Goal: Transaction & Acquisition: Purchase product/service

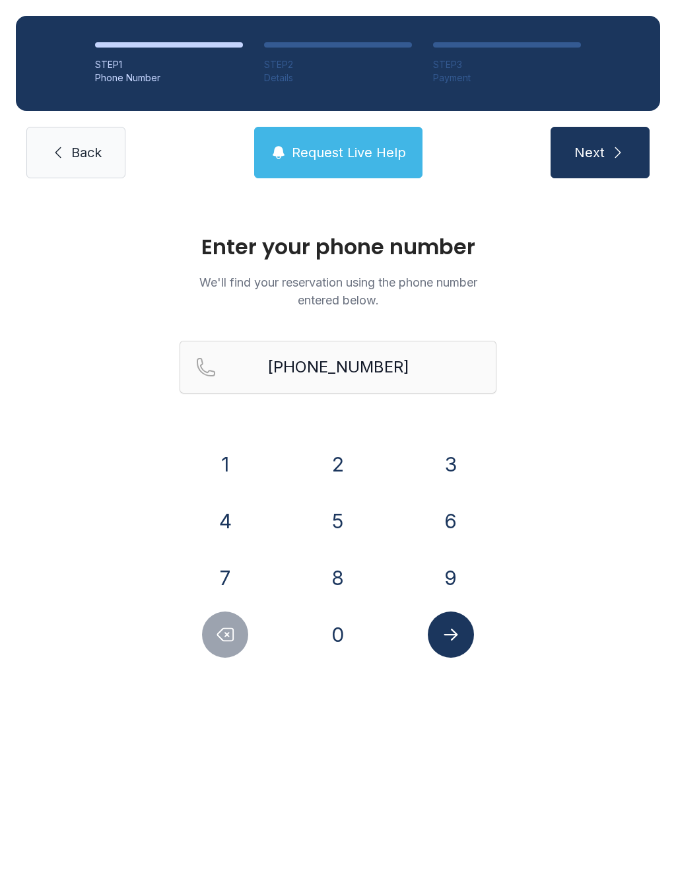
click at [53, 159] on icon at bounding box center [58, 153] width 16 height 16
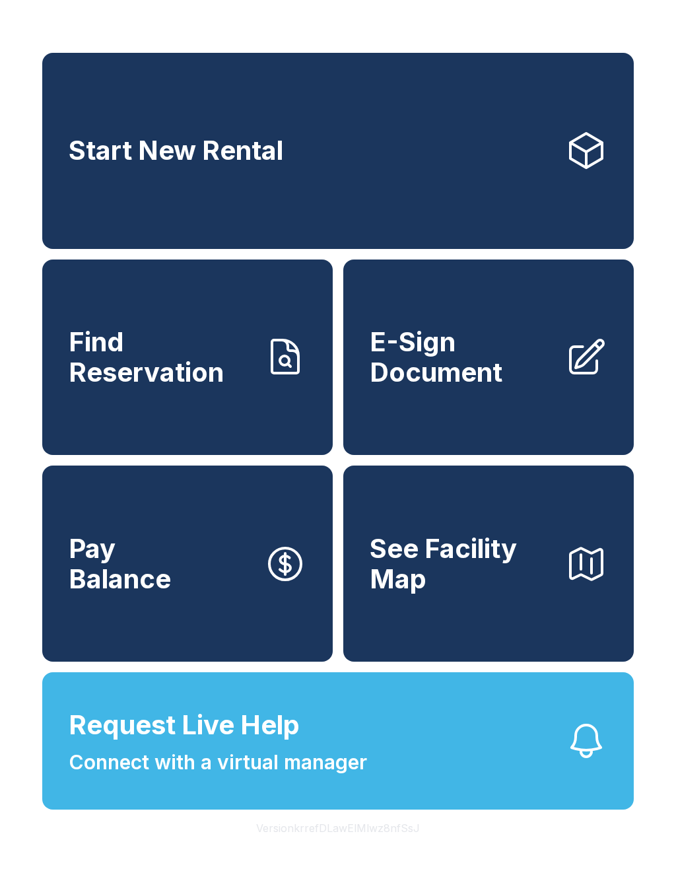
click at [106, 386] on span "Find Reservation" at bounding box center [161, 357] width 185 height 60
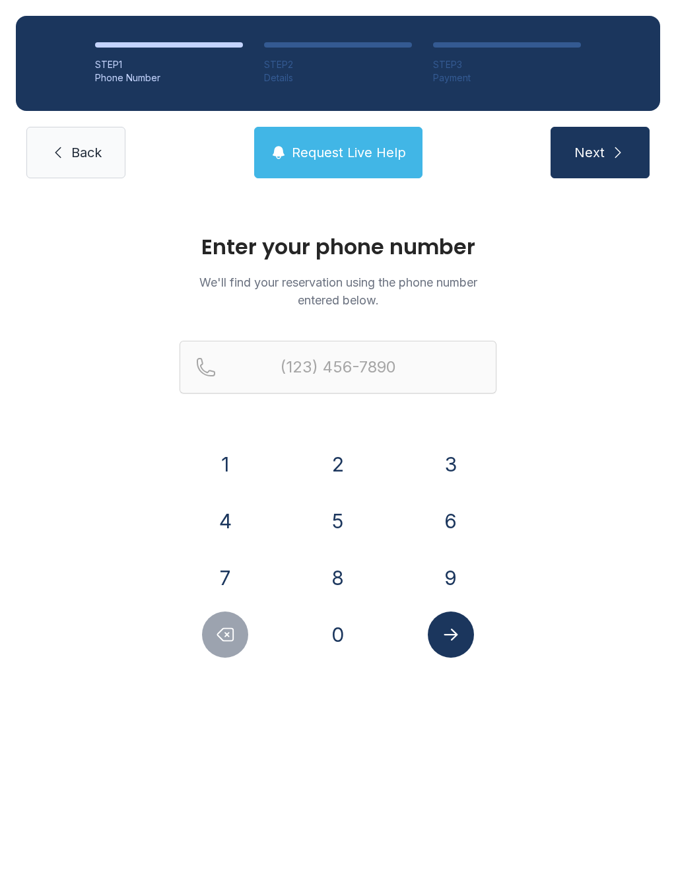
click at [65, 170] on link "Back" at bounding box center [75, 153] width 99 height 52
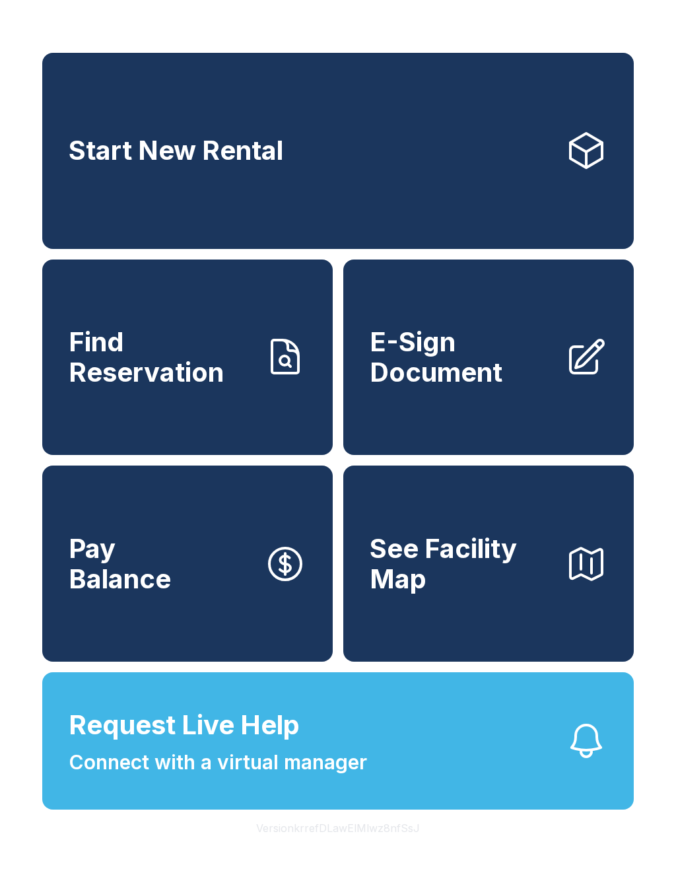
click at [114, 229] on link "Start New Rental" at bounding box center [338, 151] width 592 height 196
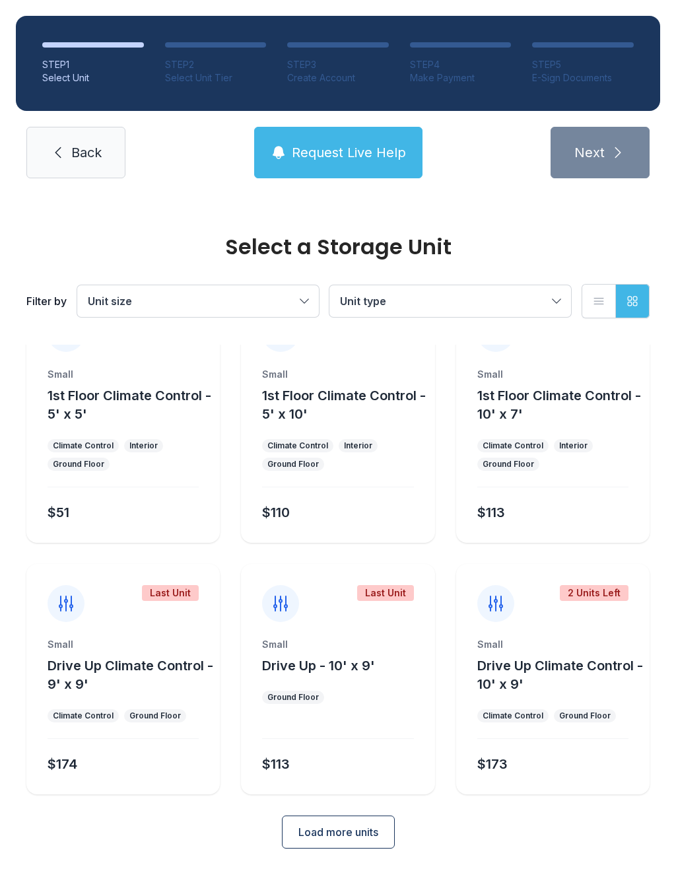
scroll to position [53, 0]
click at [316, 837] on span "Load more units" at bounding box center [338, 833] width 80 height 16
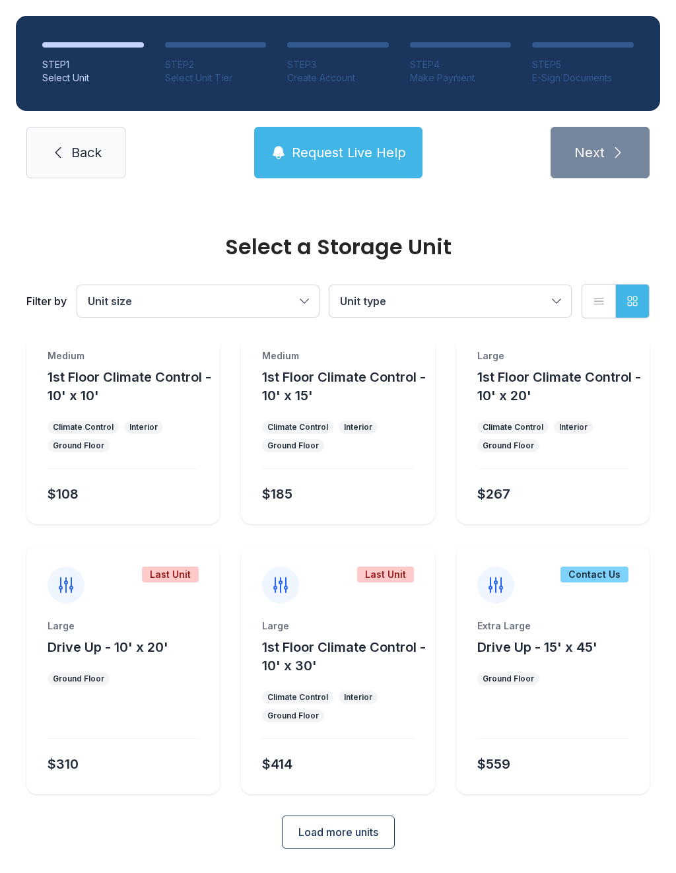
scroll to position [593, 0]
click at [323, 847] on button "Load more units" at bounding box center [338, 832] width 113 height 33
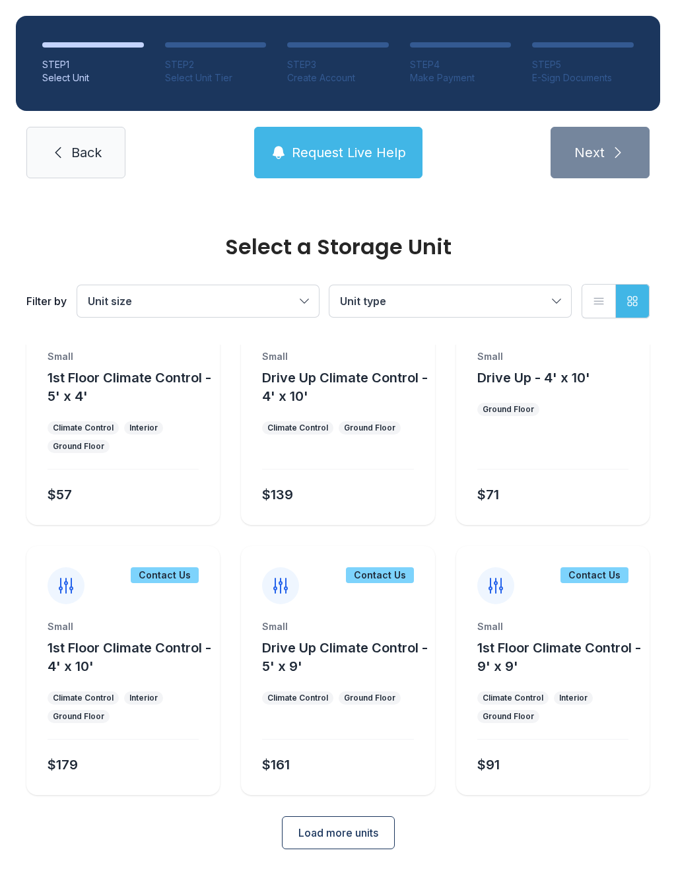
click at [308, 836] on span "Load more units" at bounding box center [338, 833] width 80 height 16
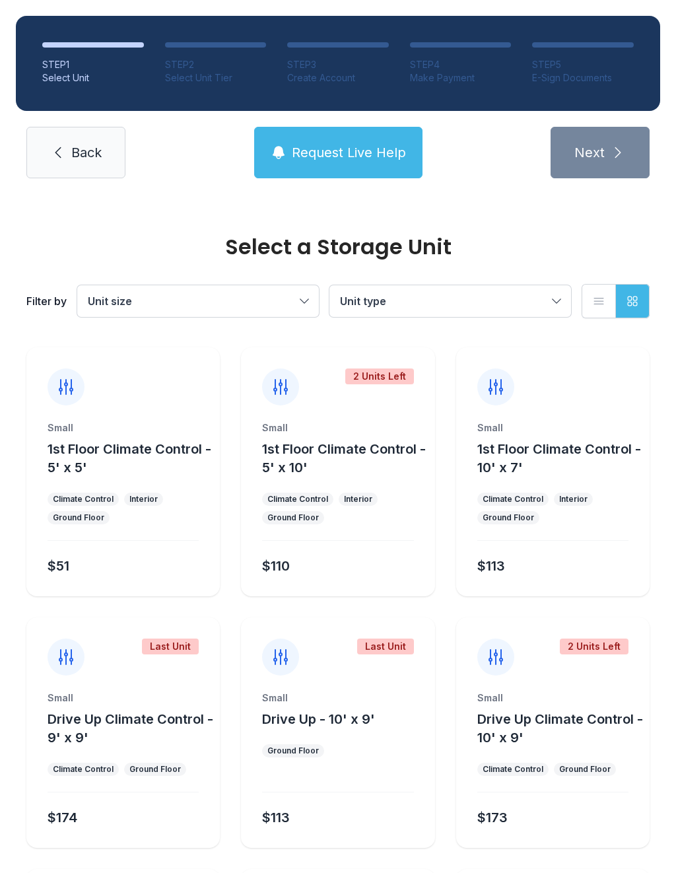
scroll to position [0, 0]
click at [301, 741] on div "Small Drive Up - 10' x 9' Ground Floor $113" at bounding box center [337, 769] width 193 height 156
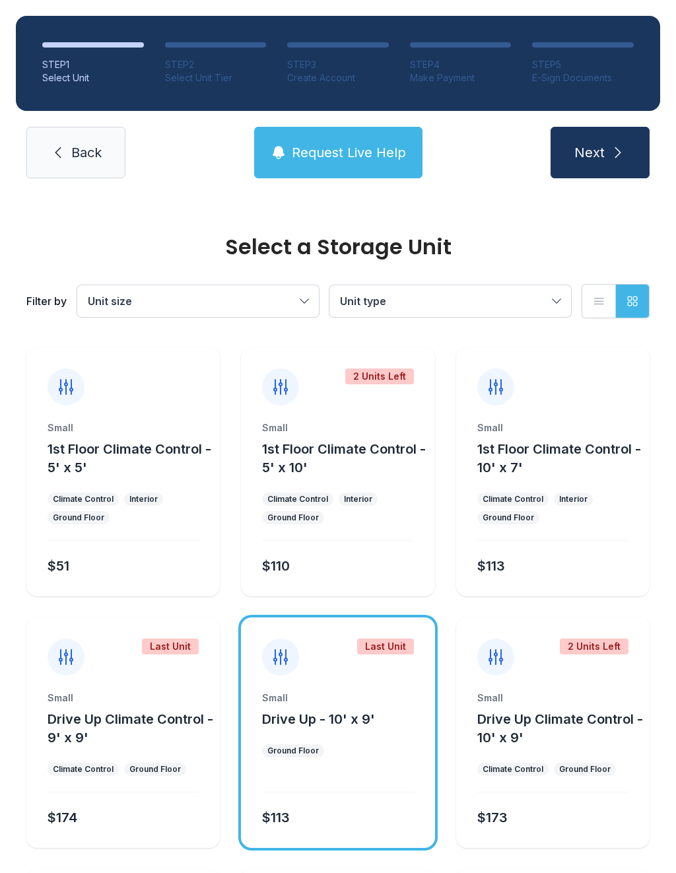
click at [619, 162] on button "Next" at bounding box center [600, 153] width 99 height 52
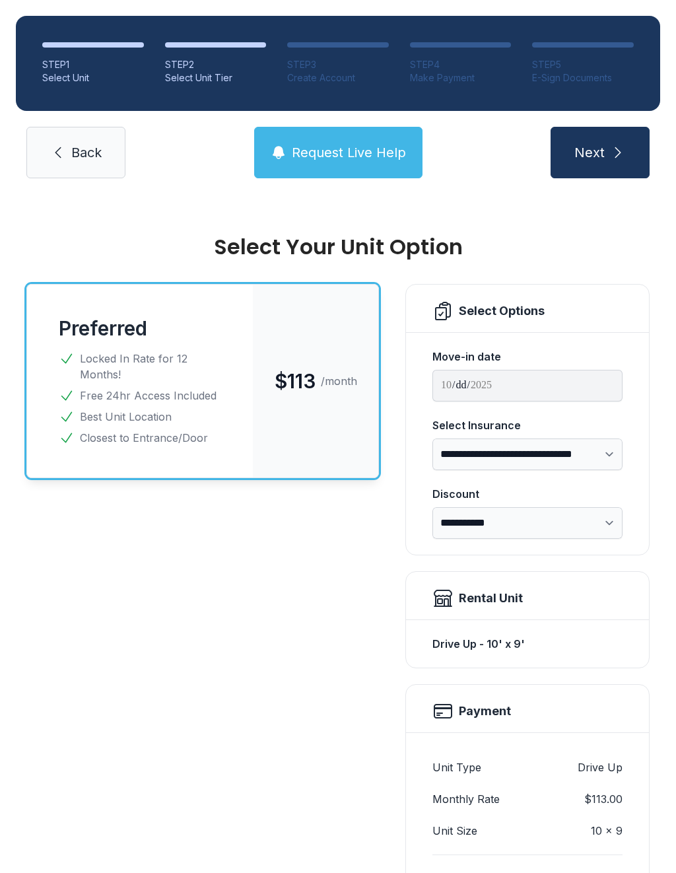
click at [42, 139] on link "Back" at bounding box center [75, 153] width 99 height 52
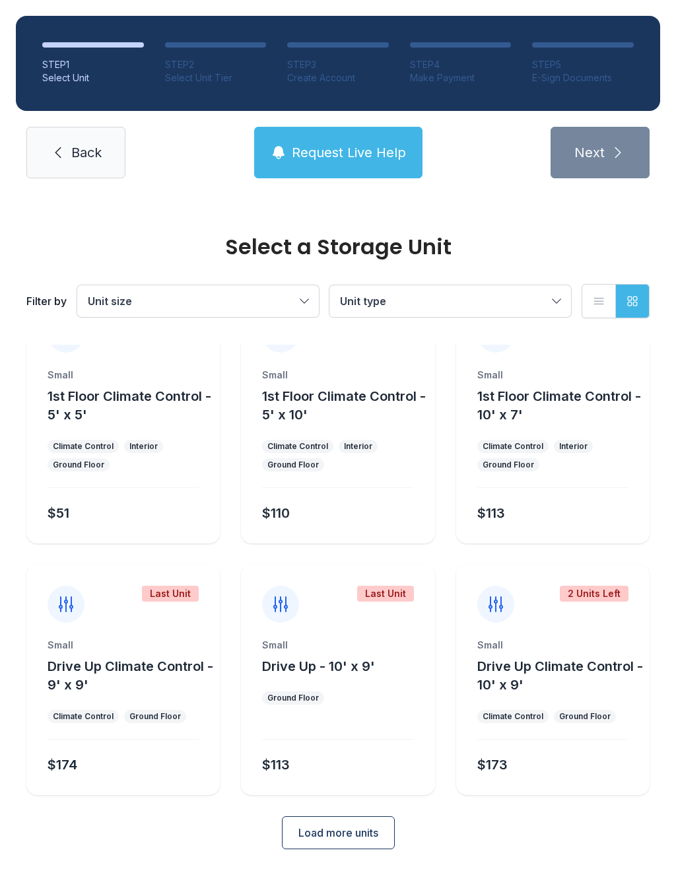
click at [306, 839] on span "Load more units" at bounding box center [338, 833] width 80 height 16
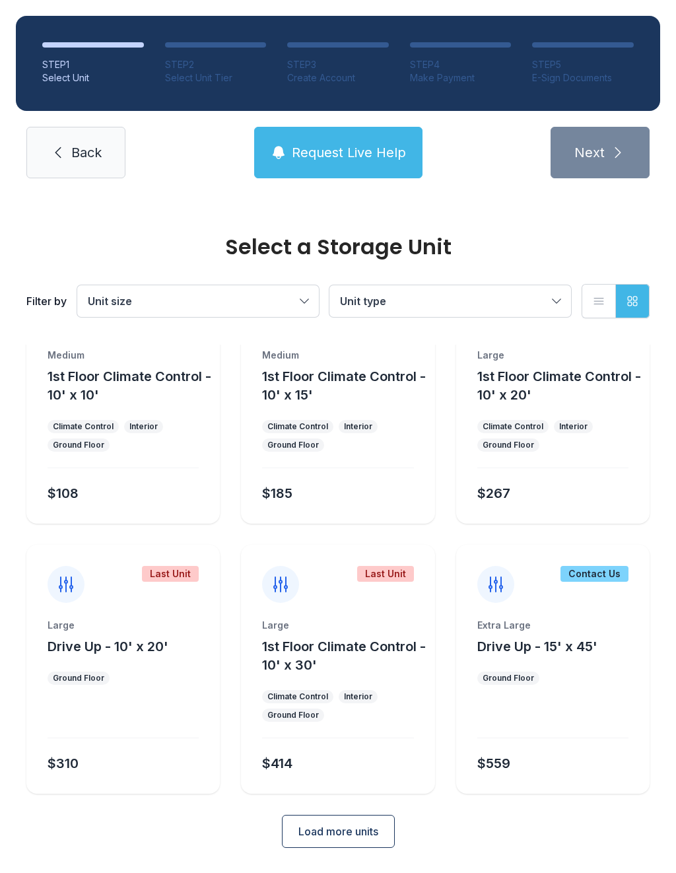
scroll to position [593, 0]
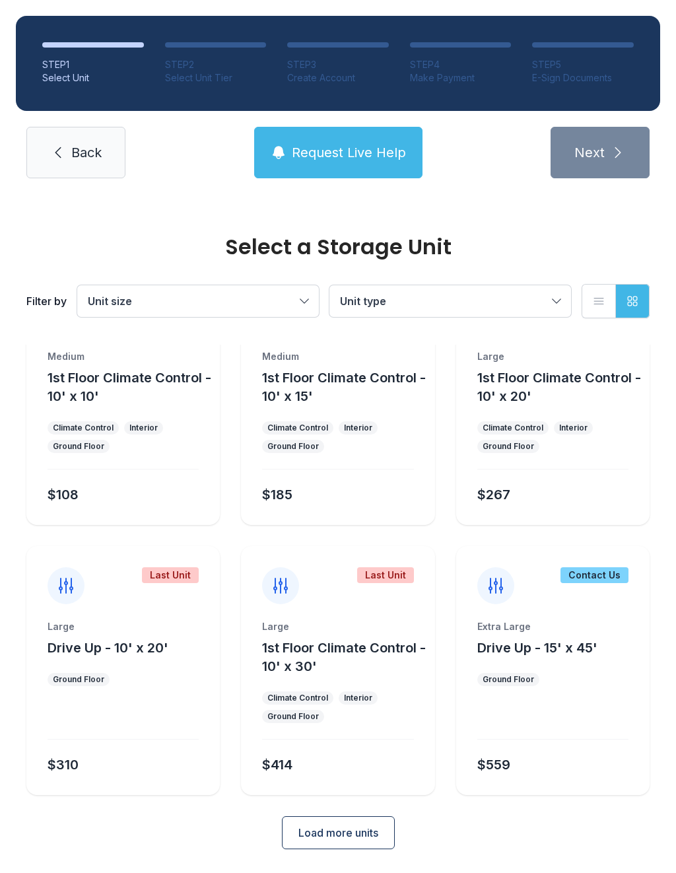
click at [331, 837] on span "Load more units" at bounding box center [338, 833] width 80 height 16
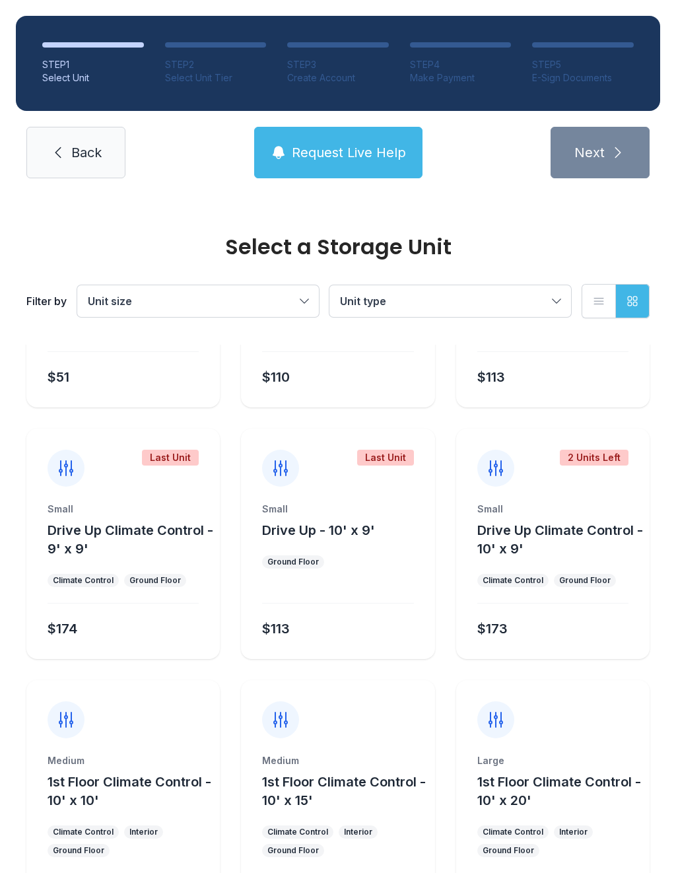
scroll to position [169, 0]
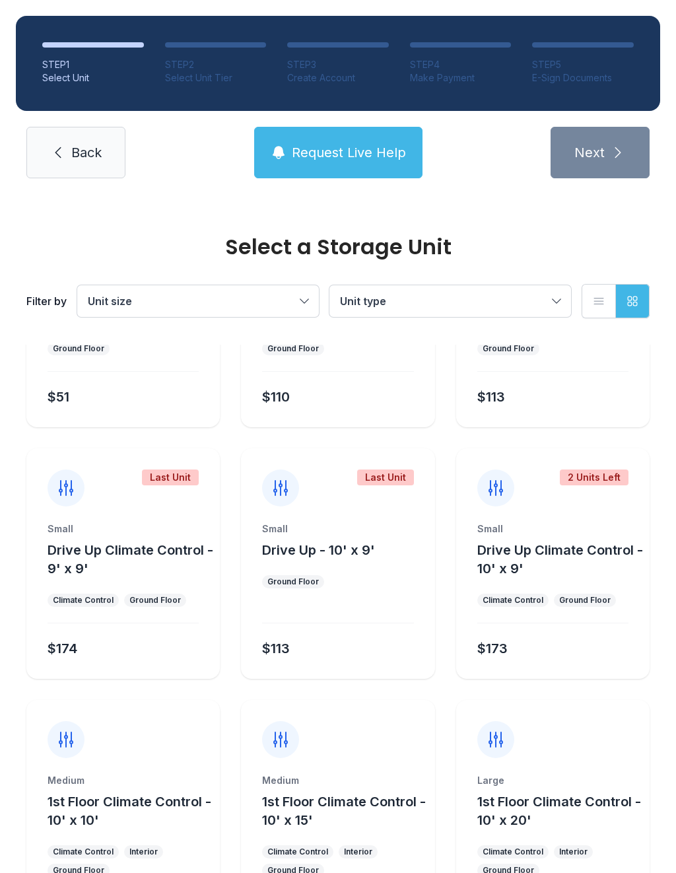
click at [502, 623] on div at bounding box center [552, 623] width 151 height 1
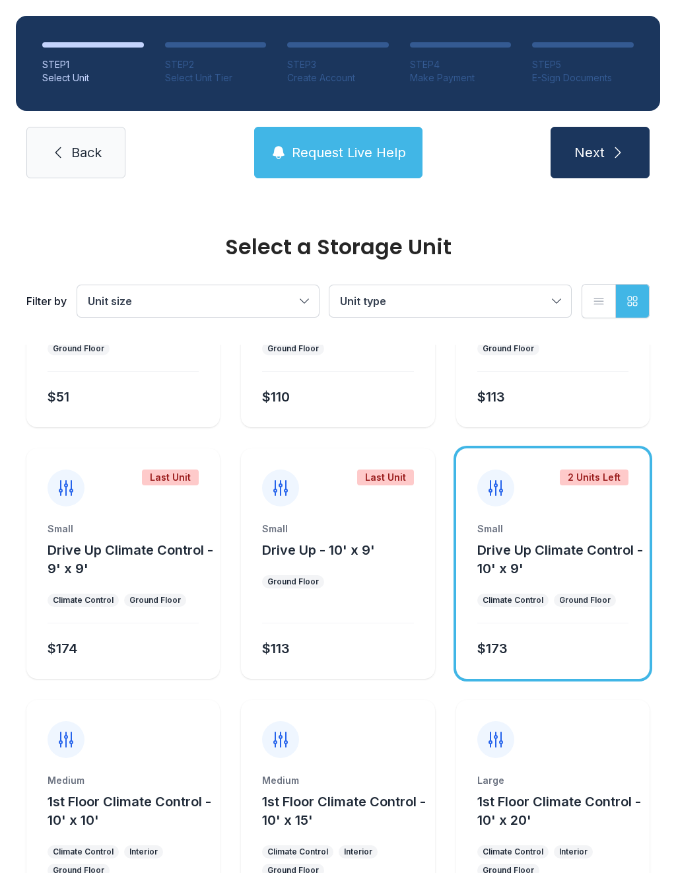
click at [306, 604] on div at bounding box center [337, 613] width 151 height 19
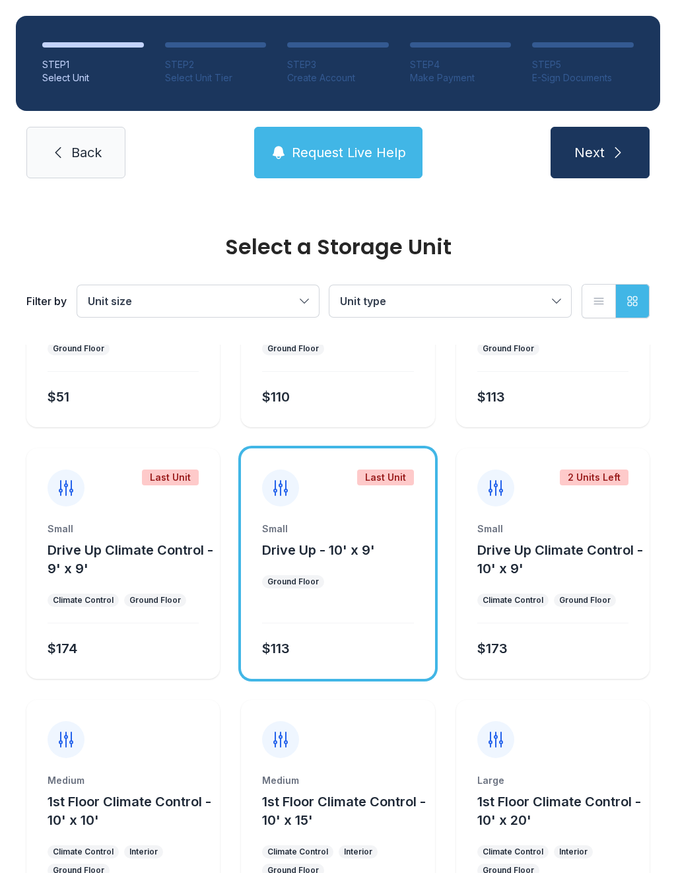
click at [305, 619] on div at bounding box center [337, 613] width 151 height 19
click at [314, 556] on span "Drive Up - 10' x 9'" at bounding box center [318, 550] width 113 height 16
click at [603, 152] on span "Next" at bounding box center [589, 152] width 30 height 18
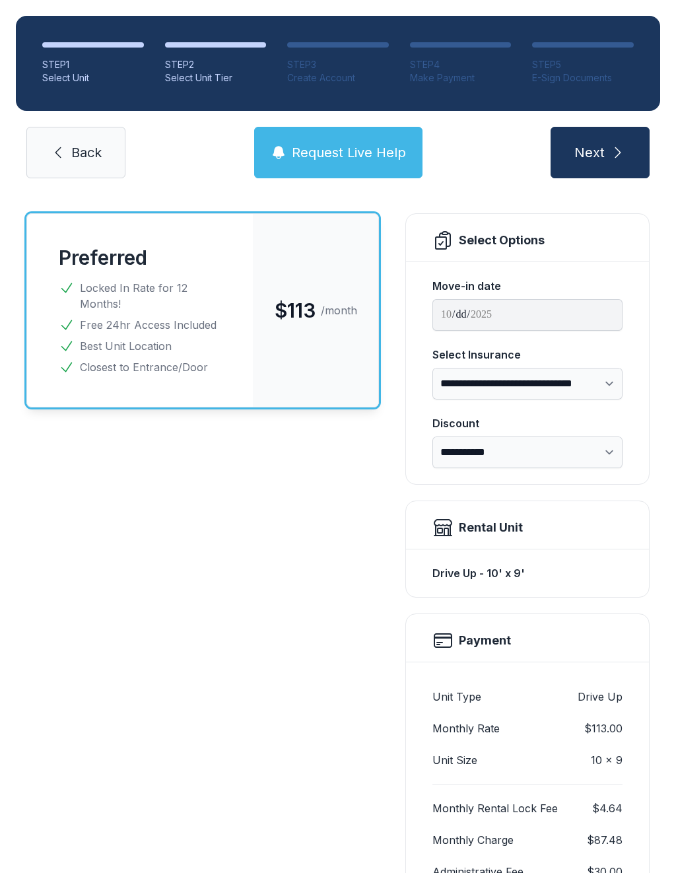
scroll to position [70, 0]
click at [335, 155] on span "Request Live Help" at bounding box center [349, 152] width 114 height 18
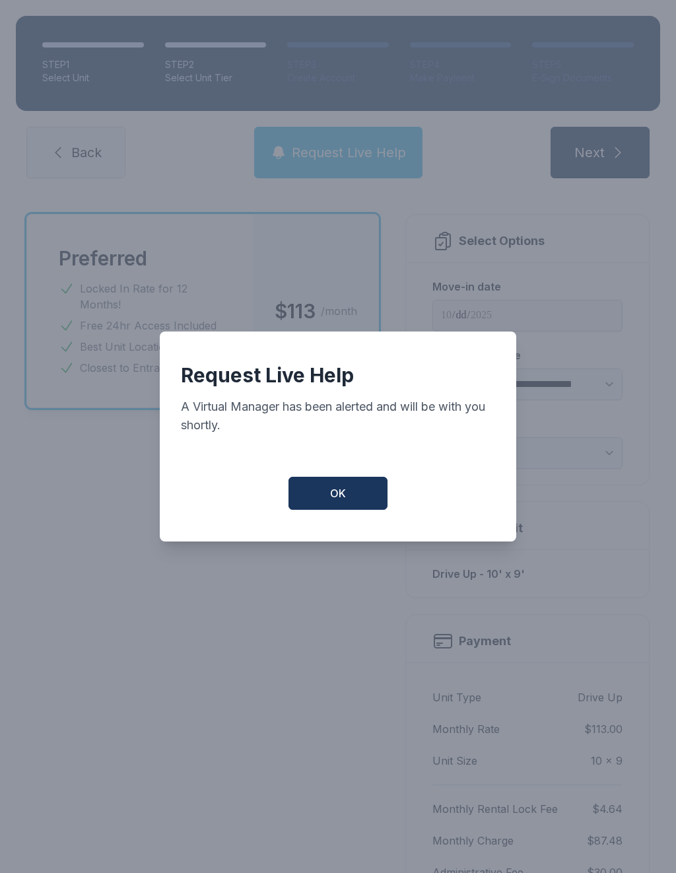
click at [326, 505] on button "OK" at bounding box center [338, 493] width 99 height 33
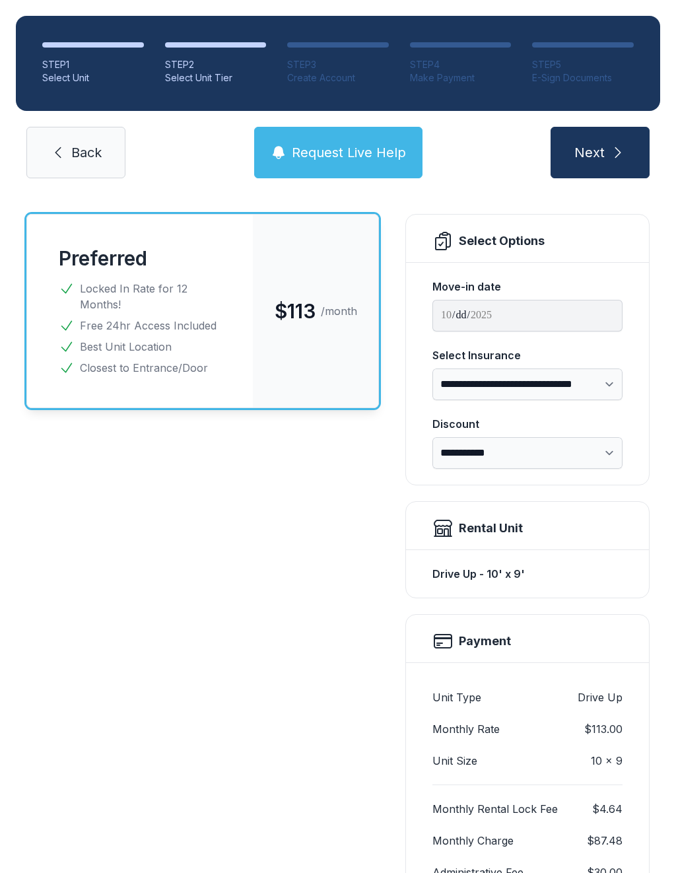
click at [81, 138] on link "Back" at bounding box center [75, 153] width 99 height 52
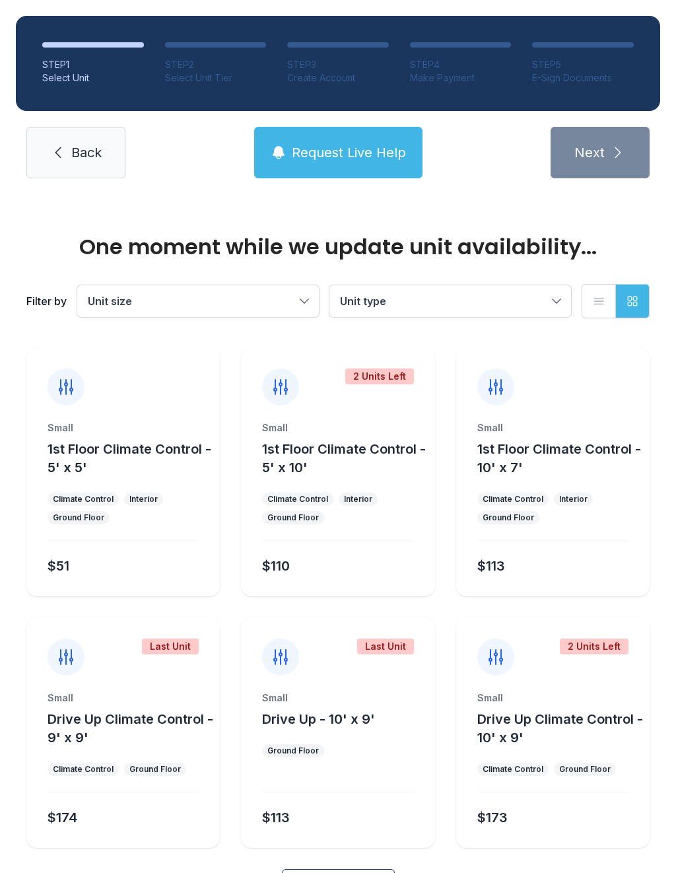
click at [71, 161] on span "Back" at bounding box center [86, 152] width 30 height 18
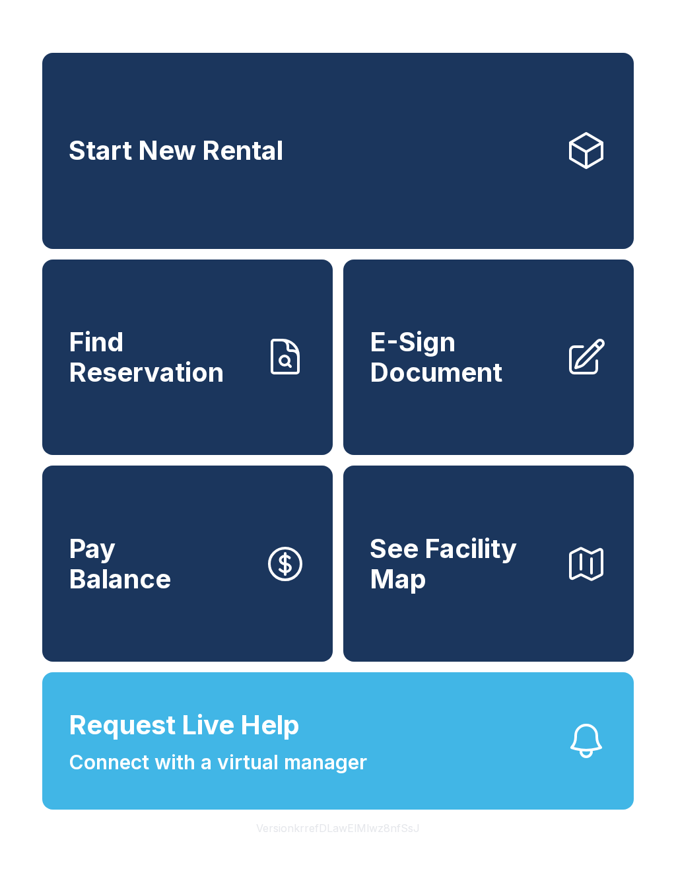
click at [327, 192] on link "Start New Rental" at bounding box center [338, 151] width 592 height 196
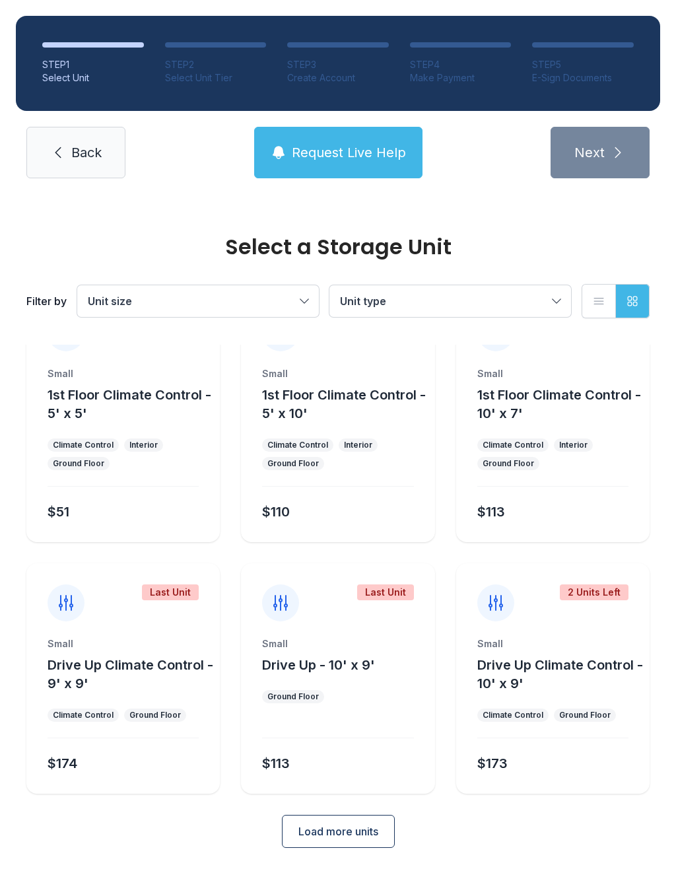
scroll to position [53, 0]
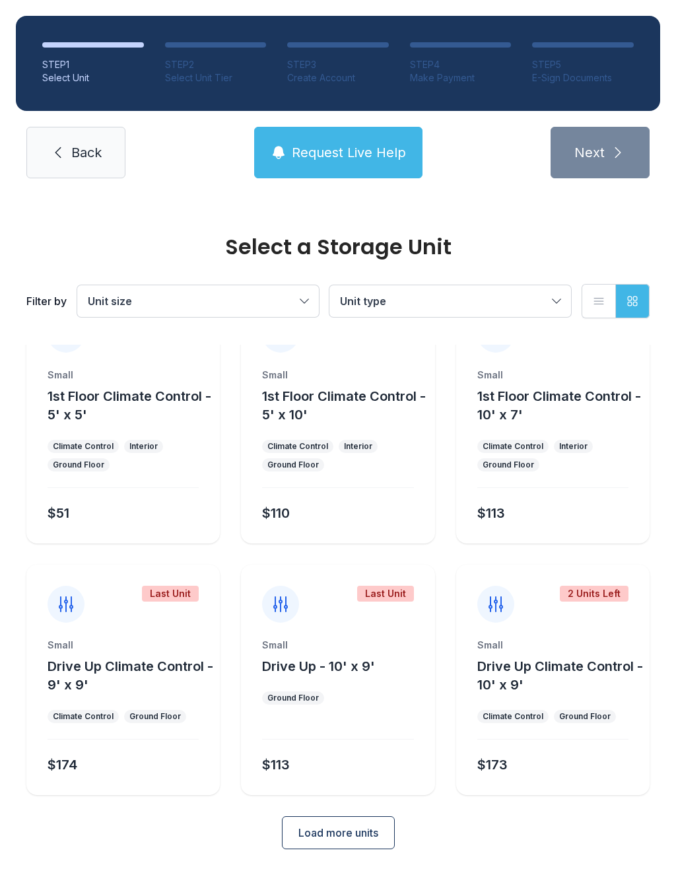
click at [346, 844] on button "Load more units" at bounding box center [338, 832] width 113 height 33
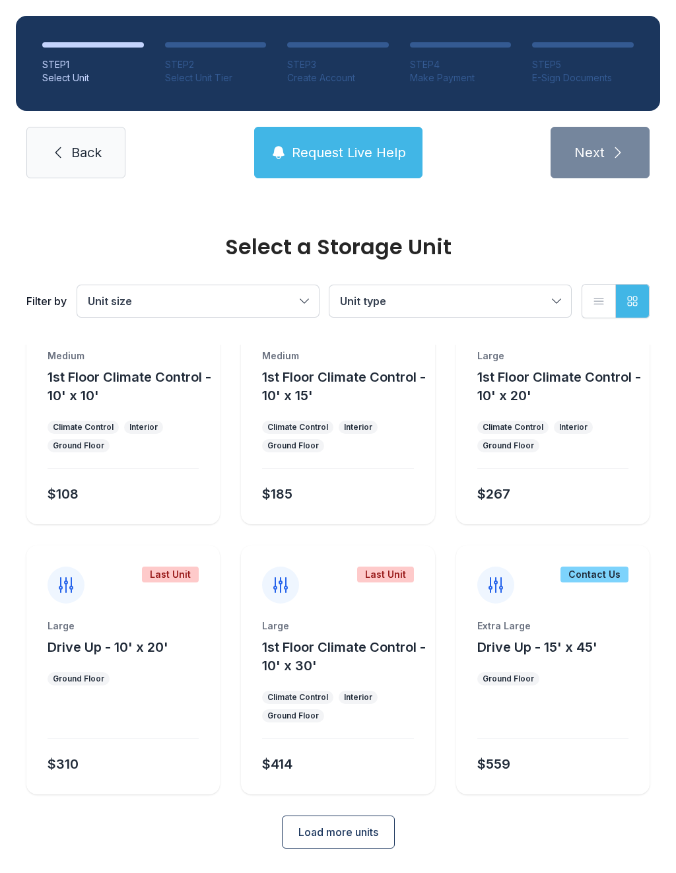
scroll to position [593, 0]
click at [354, 830] on span "Load more units" at bounding box center [338, 833] width 80 height 16
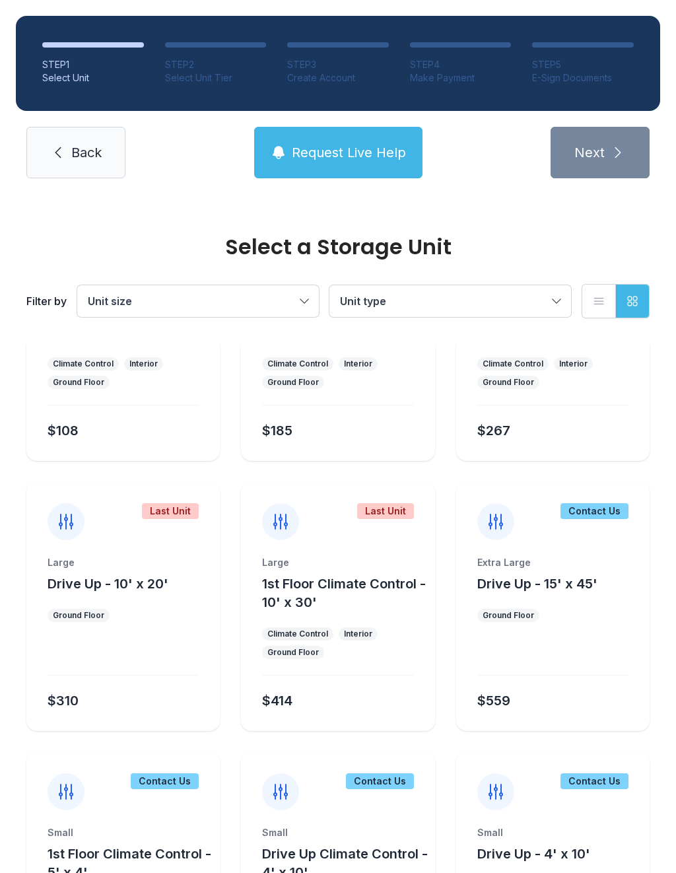
scroll to position [564, 0]
